Goal: Task Accomplishment & Management: Use online tool/utility

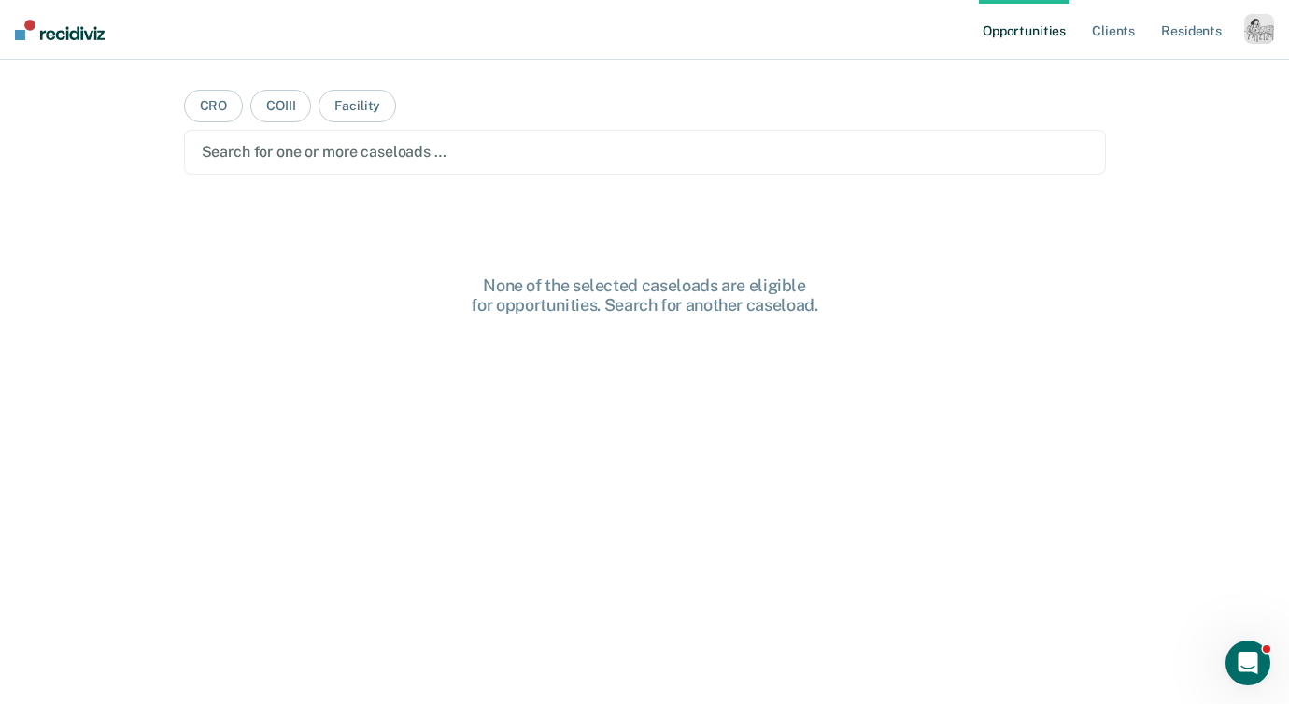
click at [1250, 32] on div "button" at bounding box center [1259, 29] width 30 height 30
click at [1153, 63] on div "Profile How it works Log Out" at bounding box center [1184, 99] width 180 height 92
click at [1133, 65] on div "Profile How it works Log Out" at bounding box center [1184, 99] width 180 height 92
click at [1118, 74] on link "Profile" at bounding box center [1184, 76] width 150 height 16
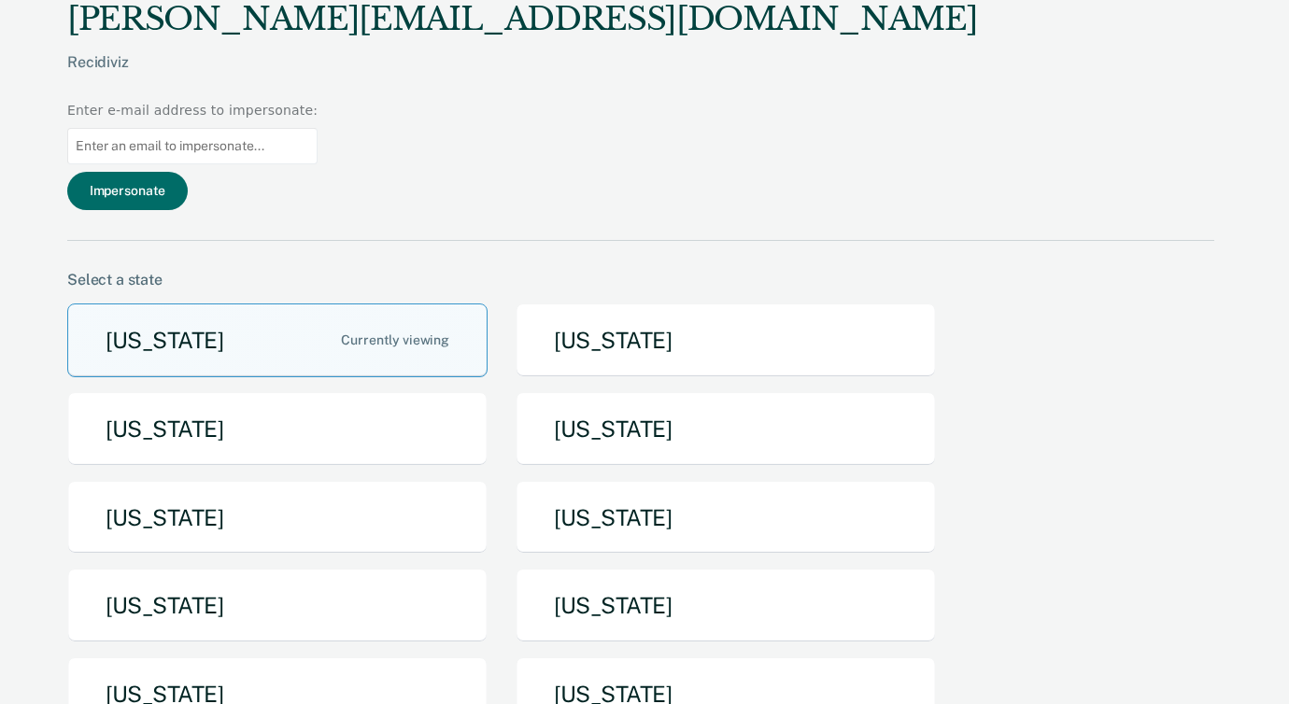
click at [318, 128] on input at bounding box center [192, 146] width 250 height 36
paste input "[EMAIL_ADDRESS][DOMAIN_NAME]"
type input "[EMAIL_ADDRESS][DOMAIN_NAME]"
click at [188, 172] on button "Impersonate" at bounding box center [127, 191] width 121 height 38
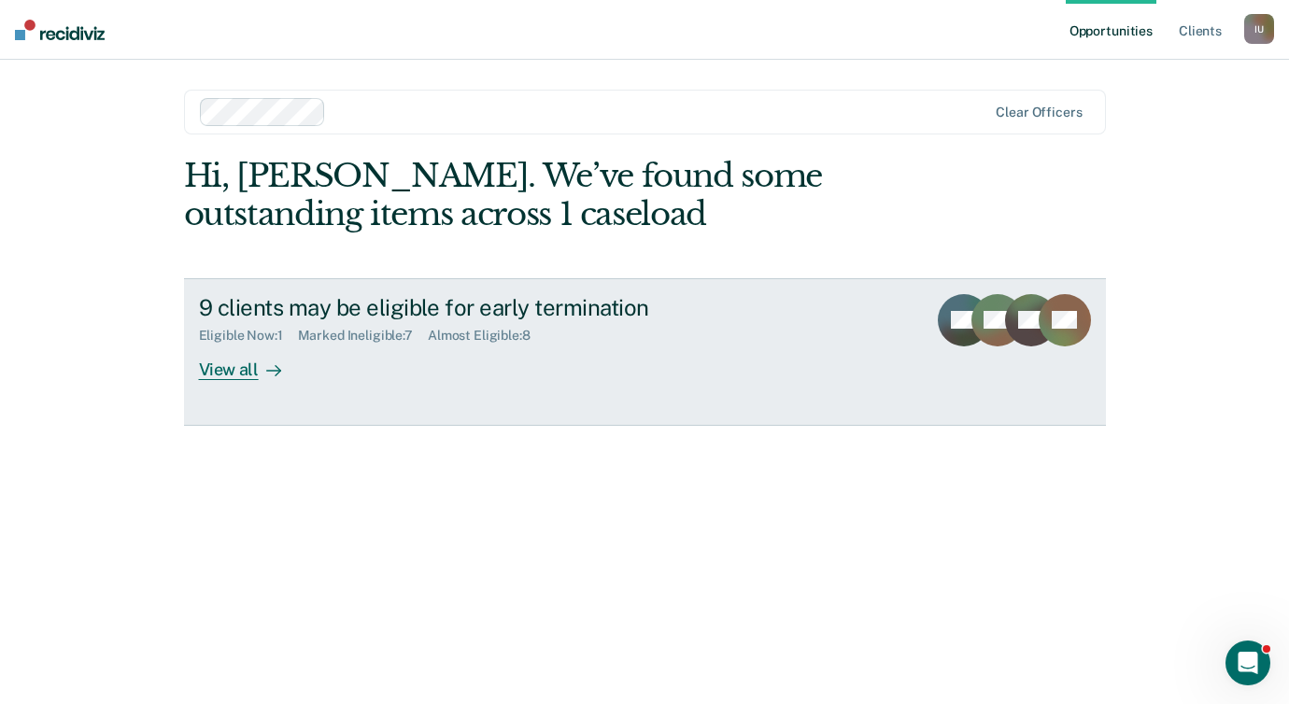
click at [243, 382] on link "9 clients may be eligible for early termination Eligible Now : 1 Marked Ineligi…" at bounding box center [645, 352] width 922 height 148
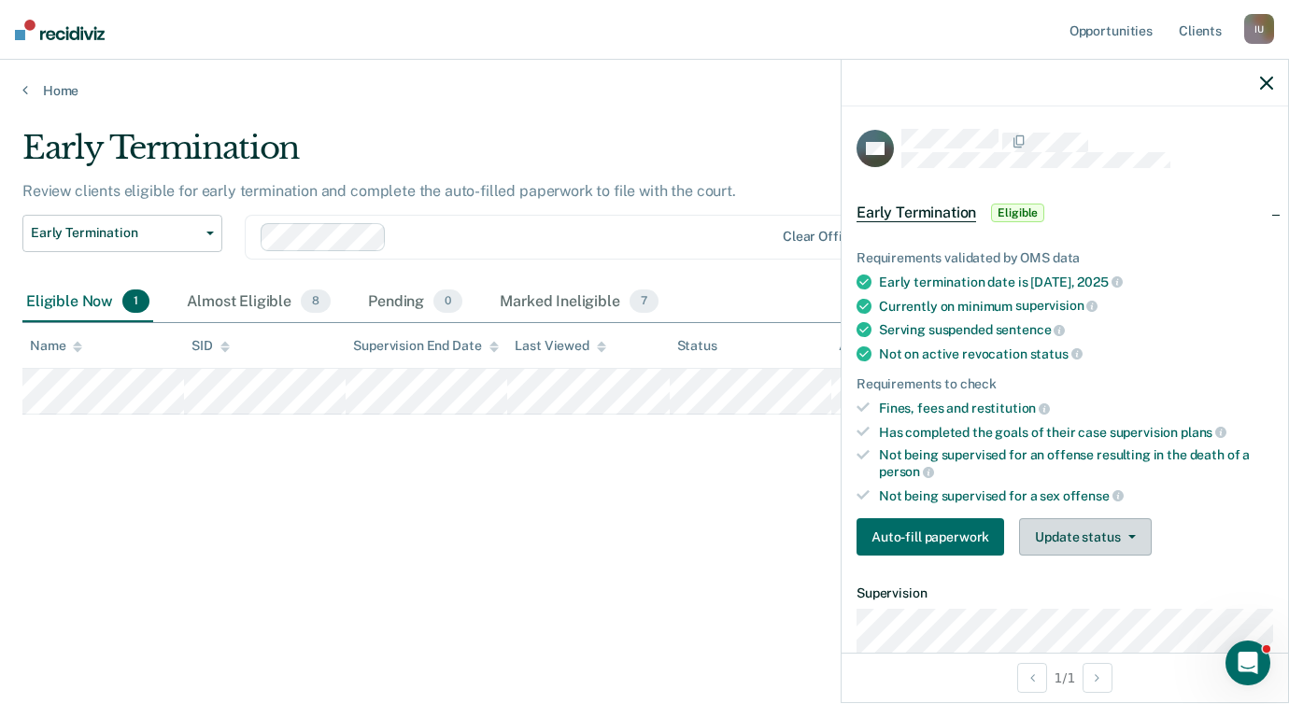
click at [1067, 532] on button "Update status" at bounding box center [1085, 536] width 132 height 37
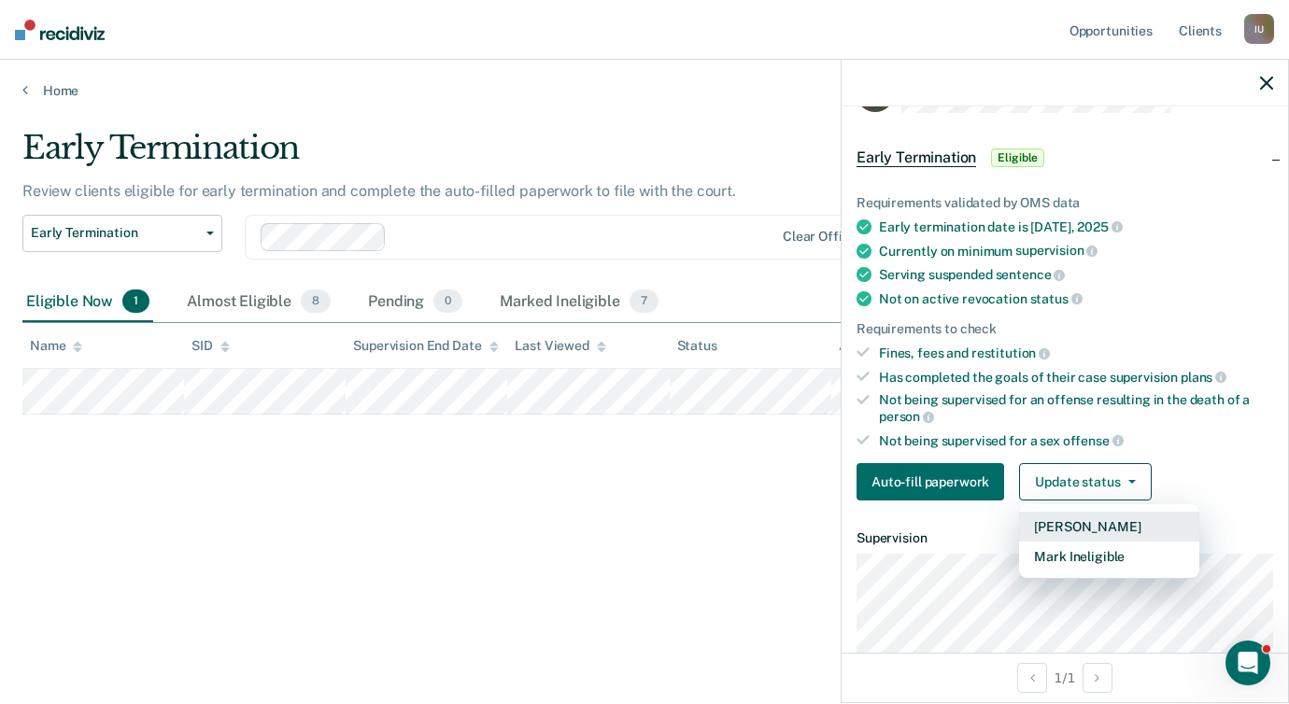
scroll to position [134, 0]
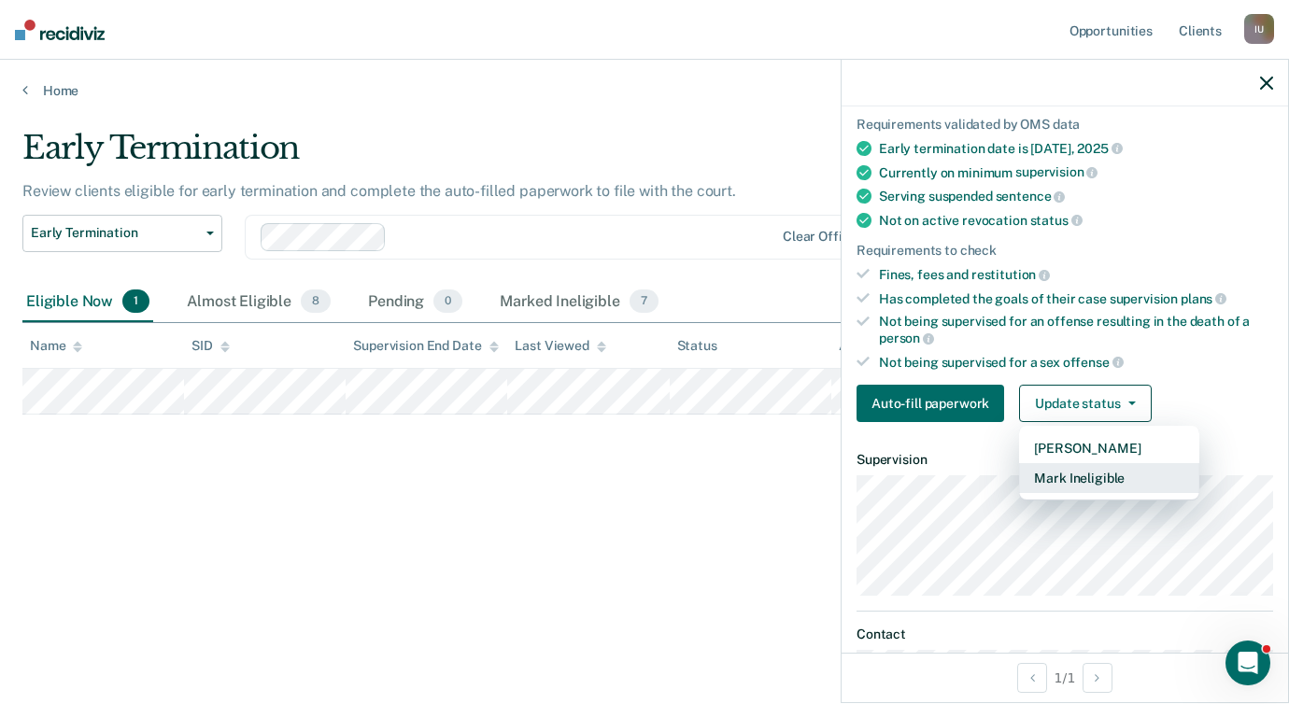
click at [1069, 485] on button "Mark Ineligible" at bounding box center [1109, 478] width 180 height 30
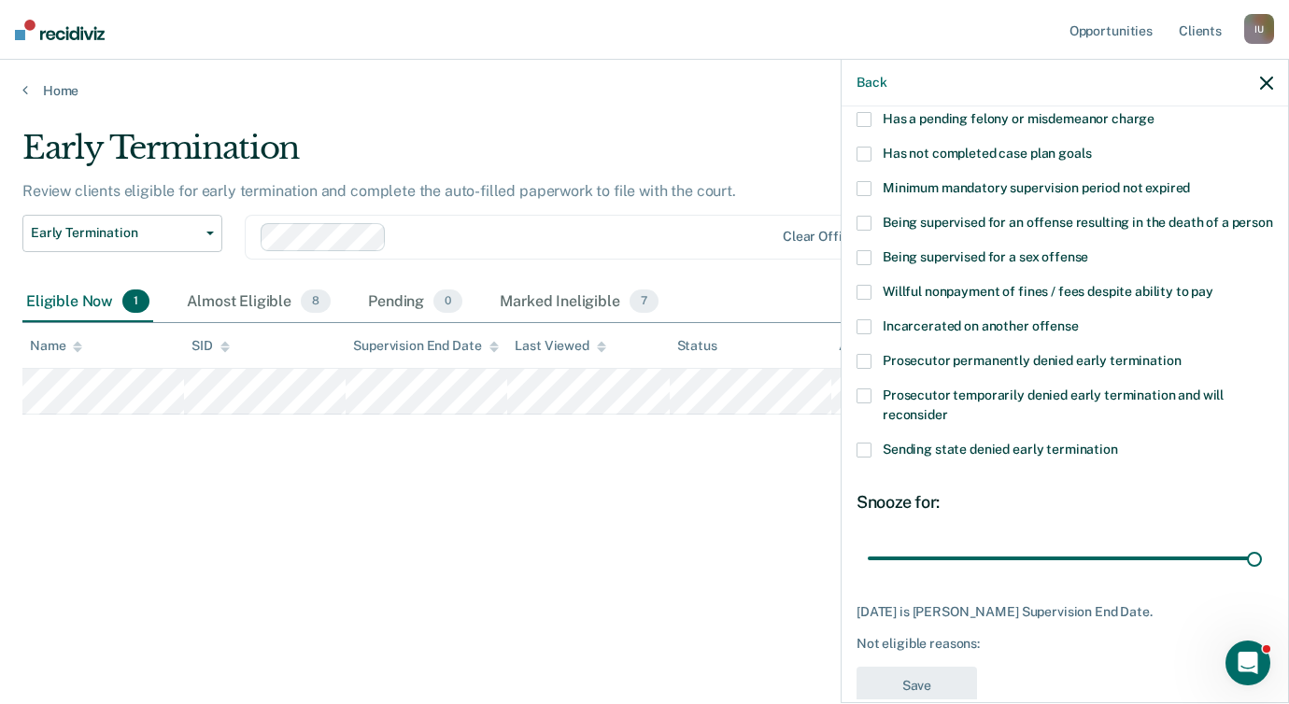
scroll to position [208, 0]
